Goal: Find specific page/section: Find specific page/section

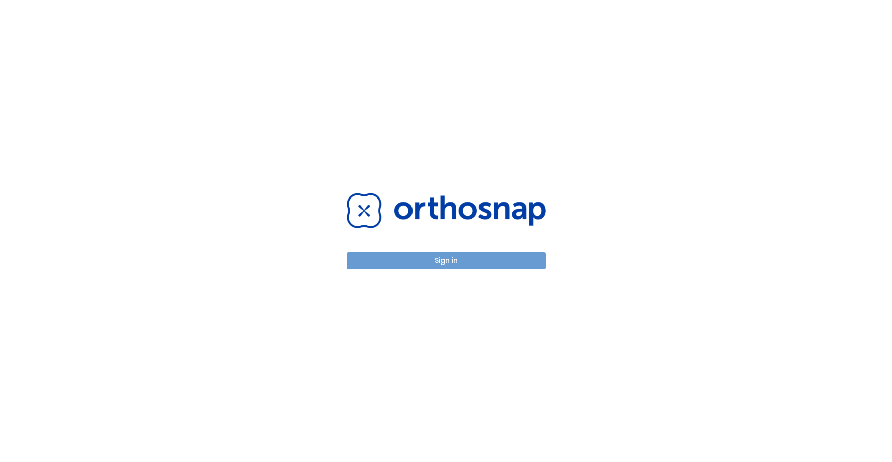
click at [455, 257] on button "Sign in" at bounding box center [446, 260] width 199 height 17
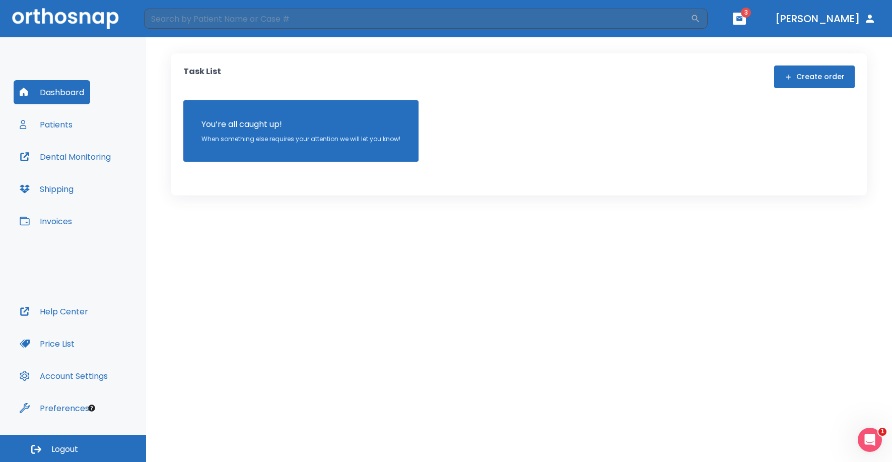
click at [746, 23] on button "button" at bounding box center [739, 19] width 13 height 12
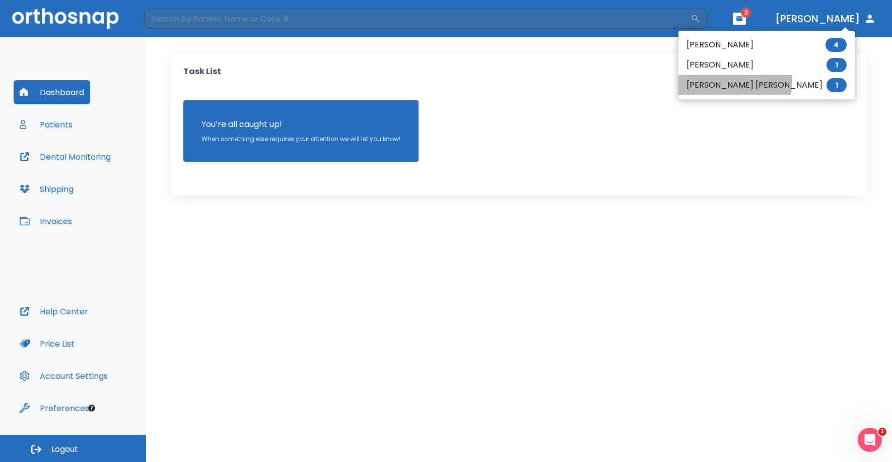
click at [719, 81] on li "[PERSON_NAME] [PERSON_NAME] 1" at bounding box center [767, 85] width 176 height 20
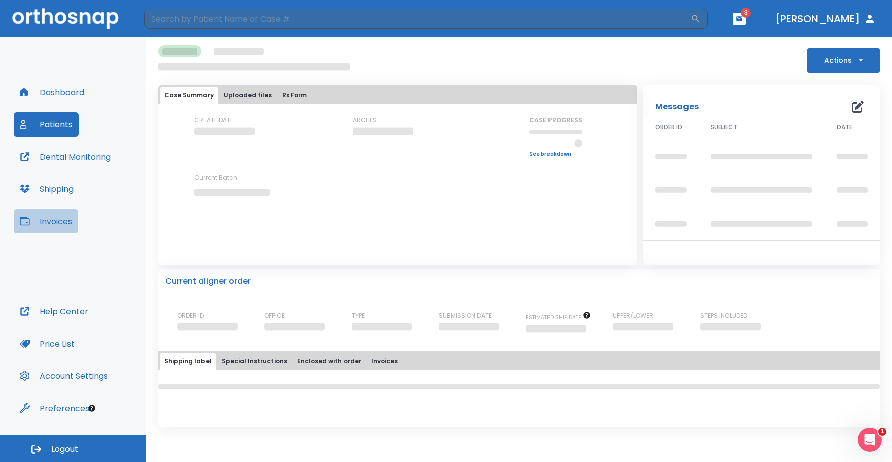
click at [57, 223] on button "Invoices" at bounding box center [46, 221] width 64 height 24
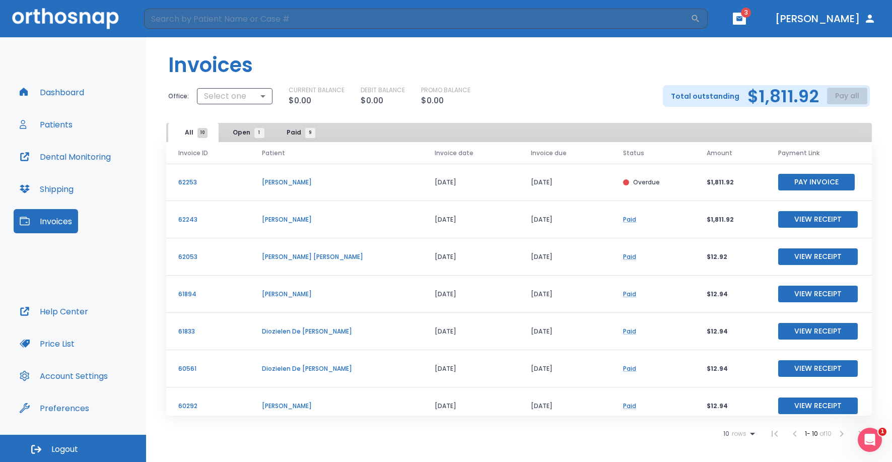
click at [64, 190] on button "Shipping" at bounding box center [47, 189] width 66 height 24
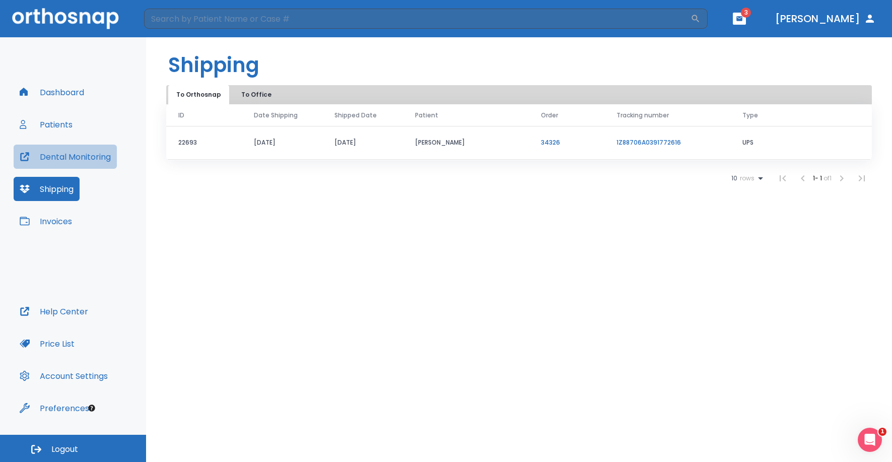
click at [83, 165] on button "Dental Monitoring" at bounding box center [65, 157] width 103 height 24
click at [84, 152] on button "Dental Monitoring" at bounding box center [65, 157] width 103 height 24
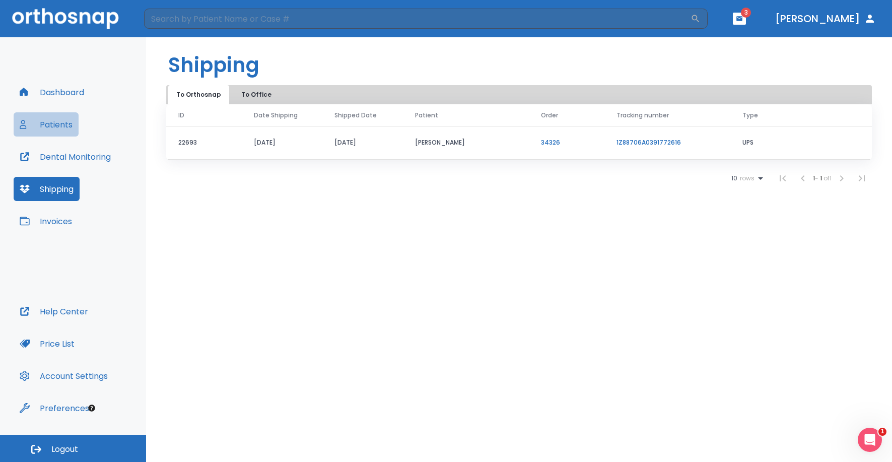
click at [58, 119] on button "Patients" at bounding box center [46, 124] width 65 height 24
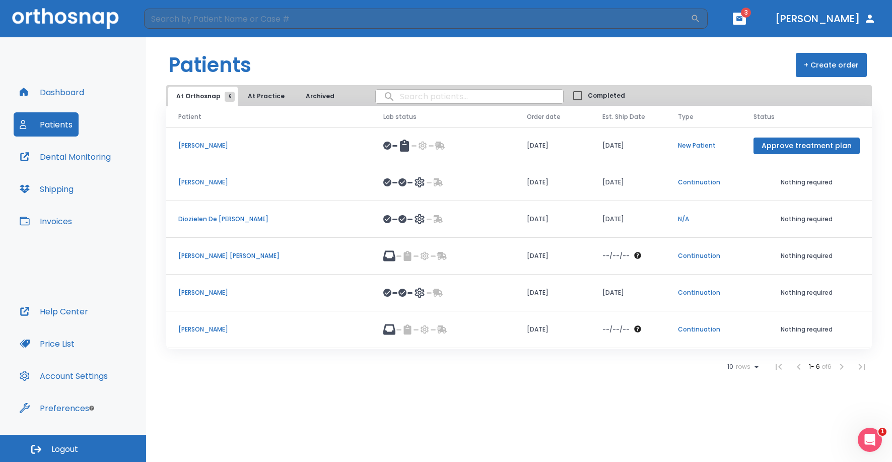
click at [208, 295] on p "Maria Paula Perdomo" at bounding box center [268, 292] width 181 height 9
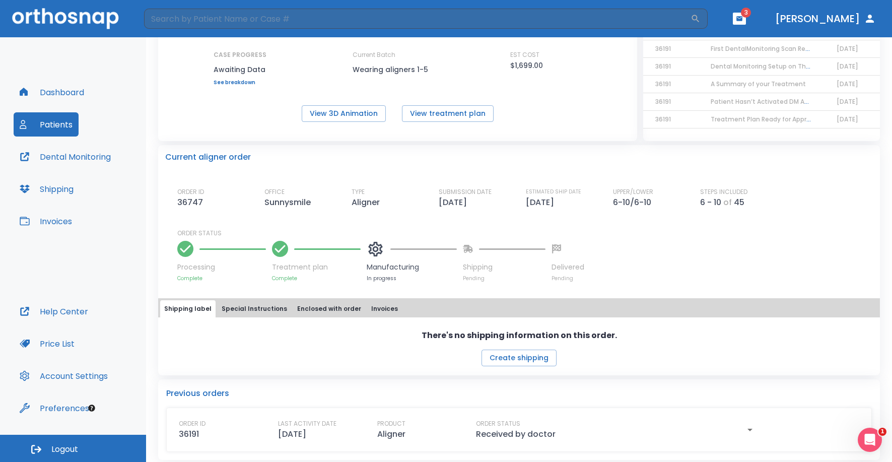
scroll to position [137, 0]
